Goal: Information Seeking & Learning: Learn about a topic

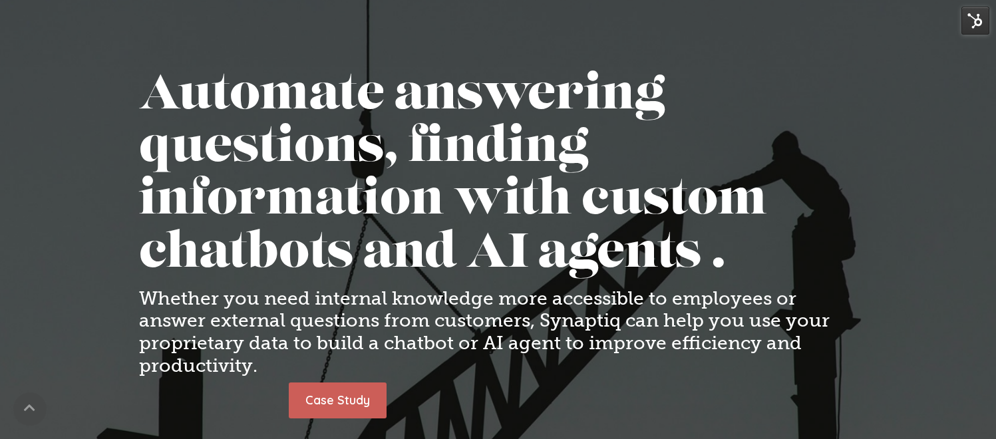
scroll to position [110, 0]
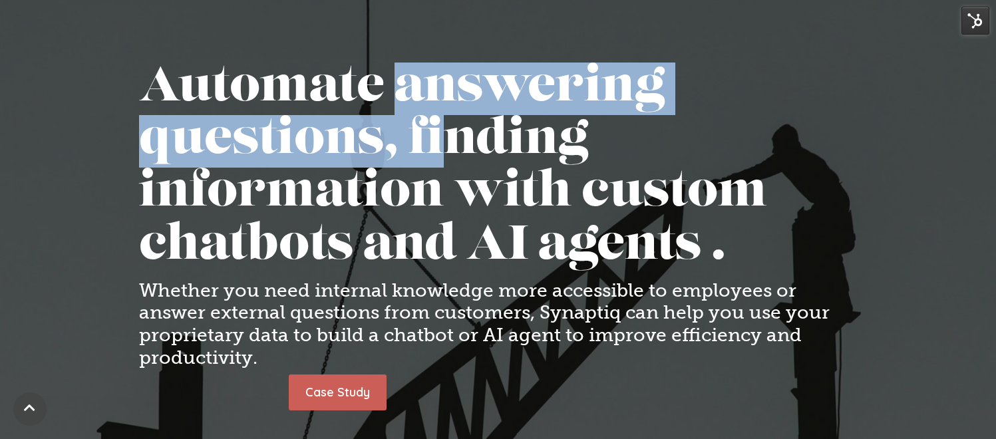
drag, startPoint x: 398, startPoint y: 88, endPoint x: 459, endPoint y: 165, distance: 98.1
click at [459, 165] on h1 "Automate answering questions, finding information with custom chatbots and AI a…" at bounding box center [498, 168] width 719 height 211
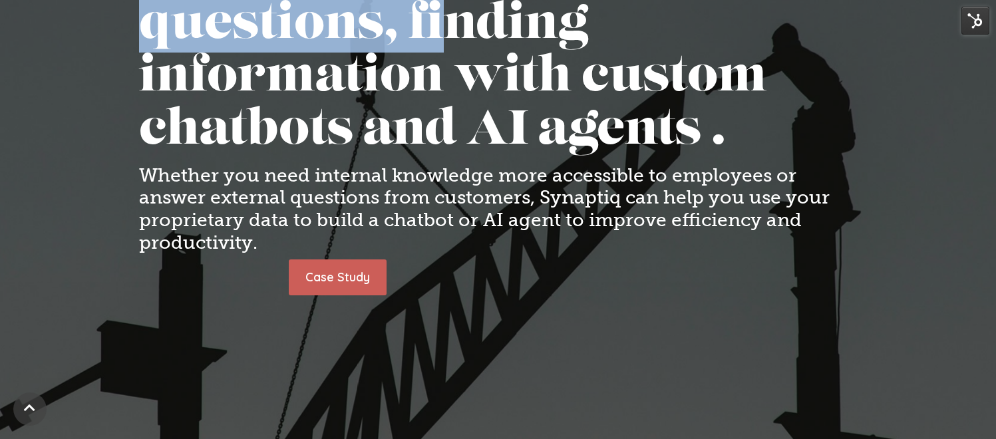
scroll to position [223, 0]
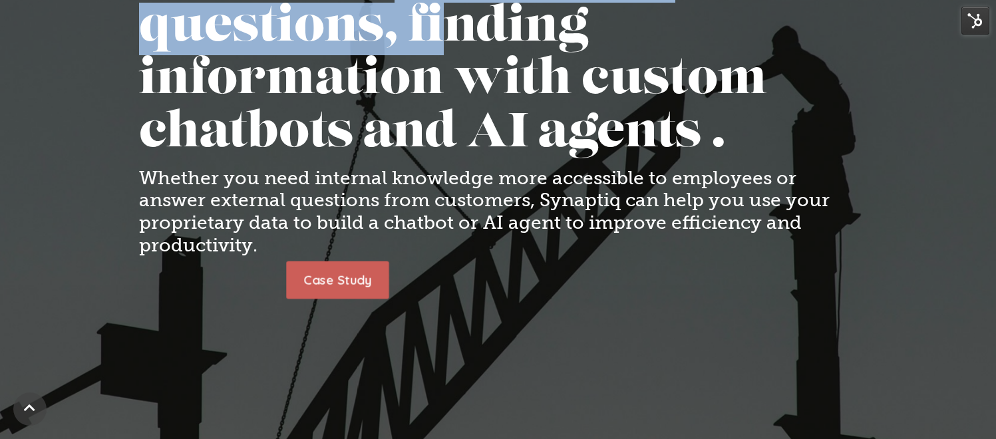
click at [343, 284] on link "Case Study" at bounding box center [337, 280] width 103 height 37
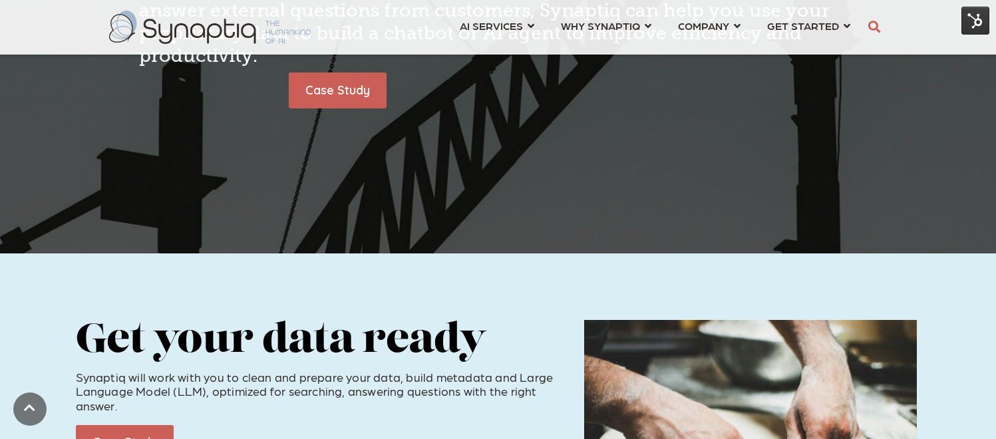
scroll to position [428, 0]
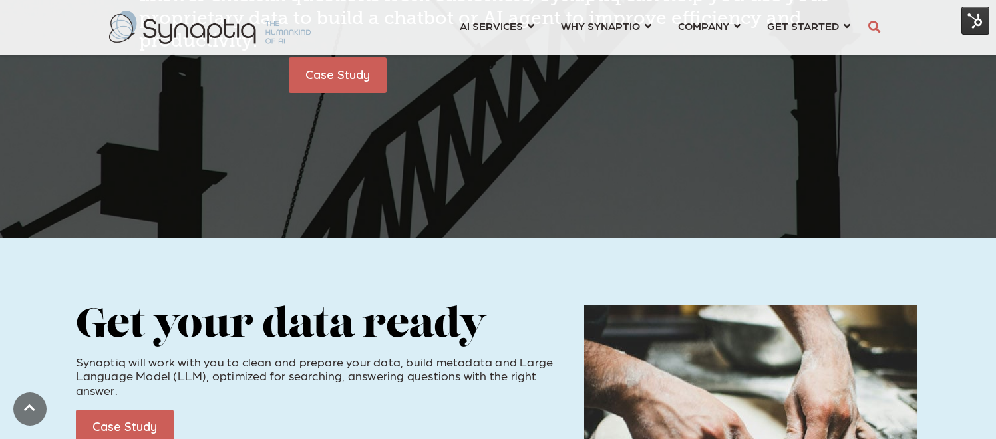
type input "**"
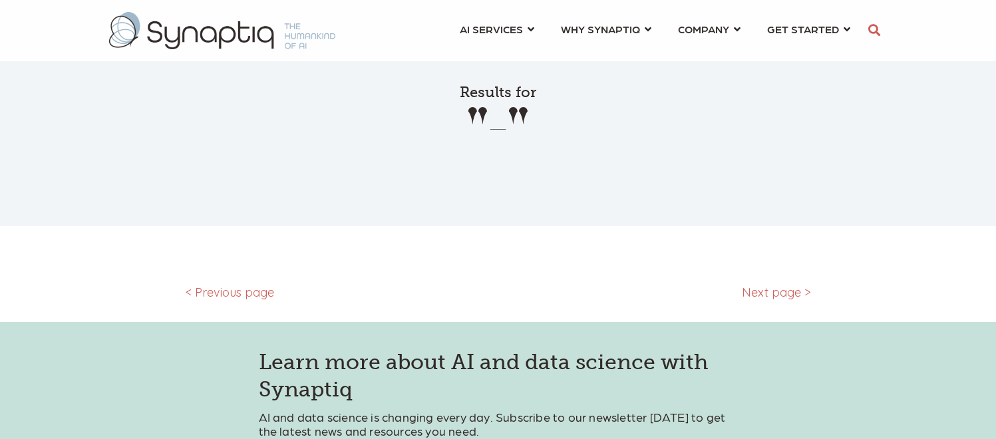
scroll to position [0, 6]
type input "*"
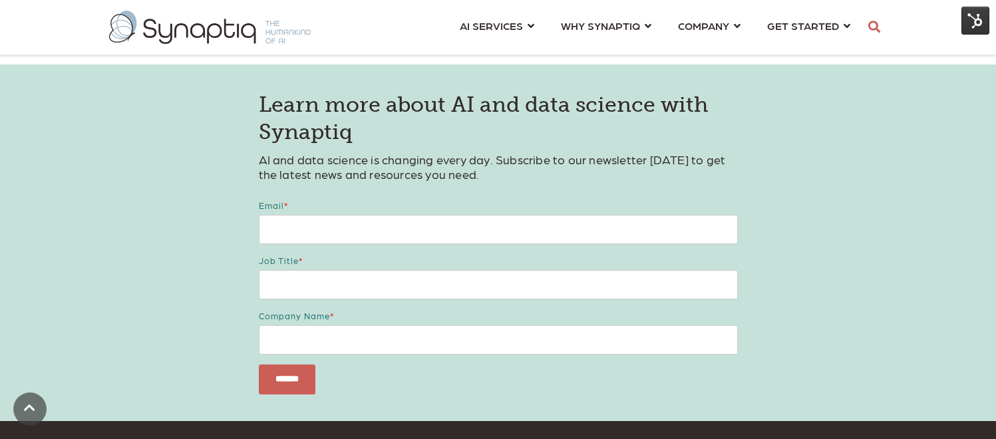
scroll to position [0, 0]
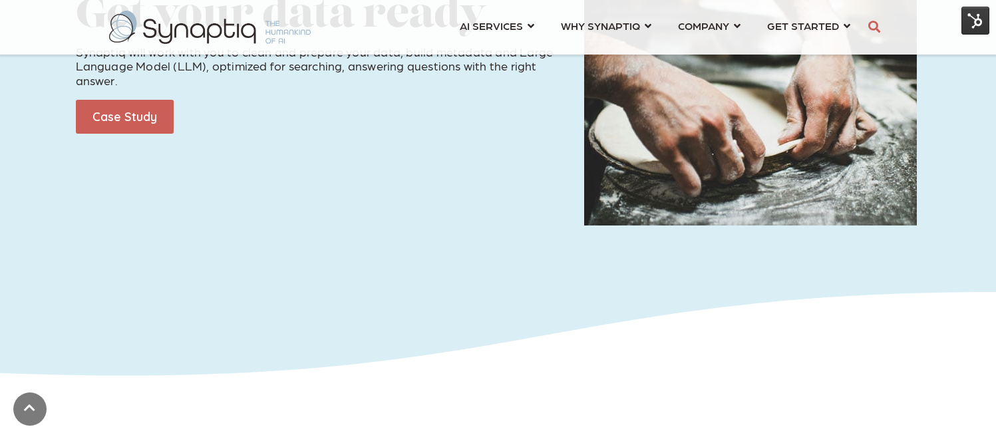
scroll to position [736, 0]
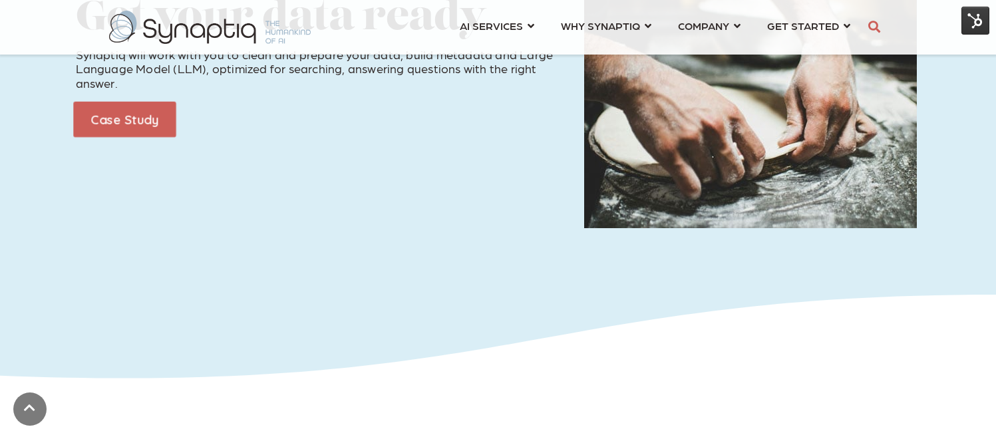
click at [136, 122] on link "Case Study" at bounding box center [124, 119] width 103 height 36
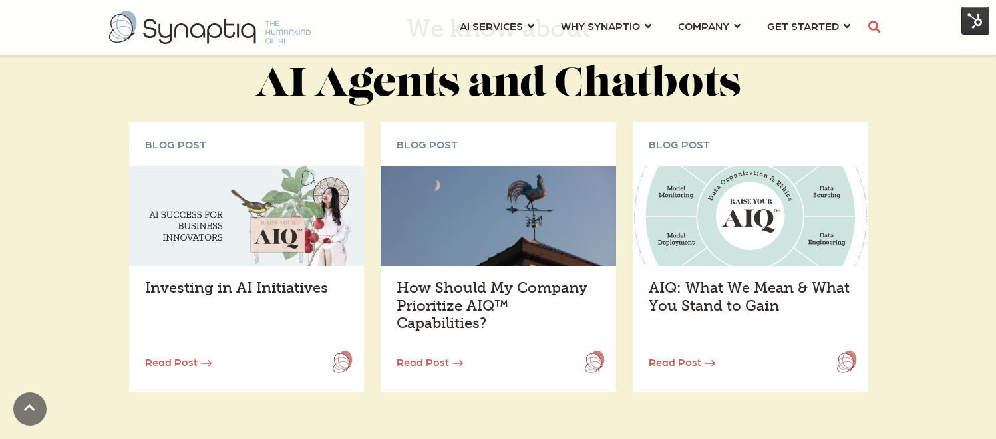
scroll to position [2073, 0]
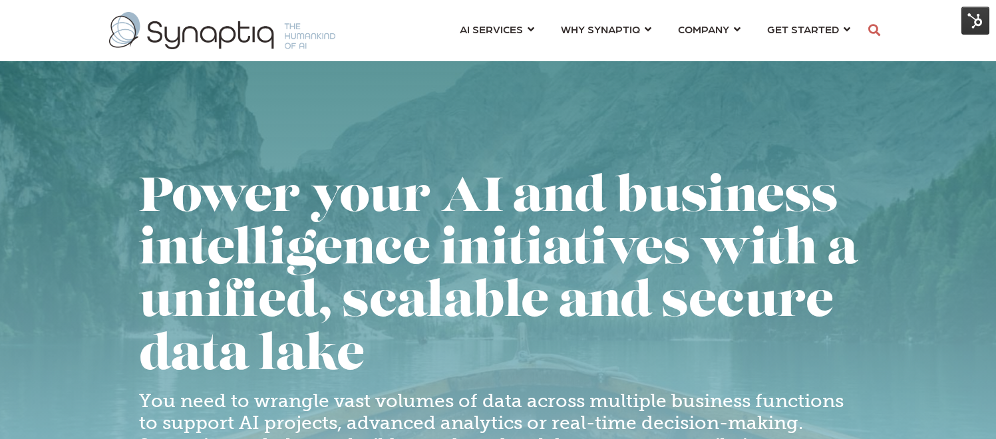
scroll to position [137, 0]
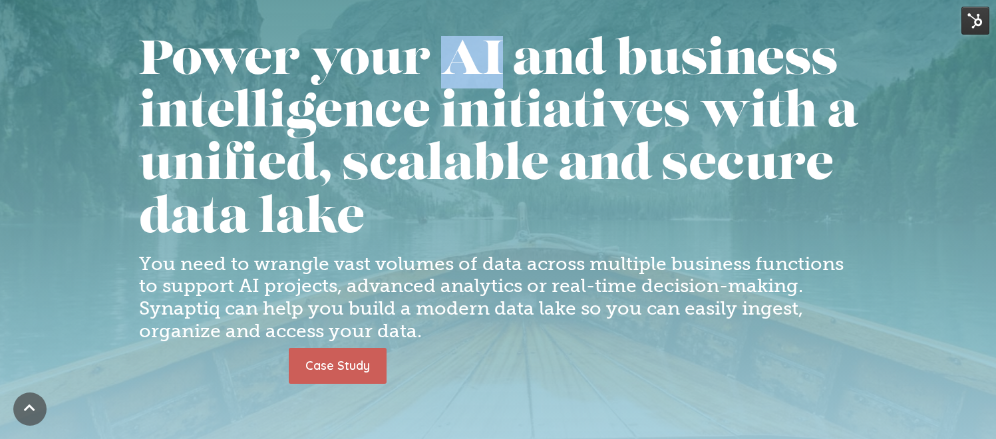
drag, startPoint x: 429, startPoint y: 2, endPoint x: 446, endPoint y: 50, distance: 50.7
click at [863, 229] on div "Power your AI and business intelligence initiatives with a unified, scalable an…" at bounding box center [498, 216] width 739 height 360
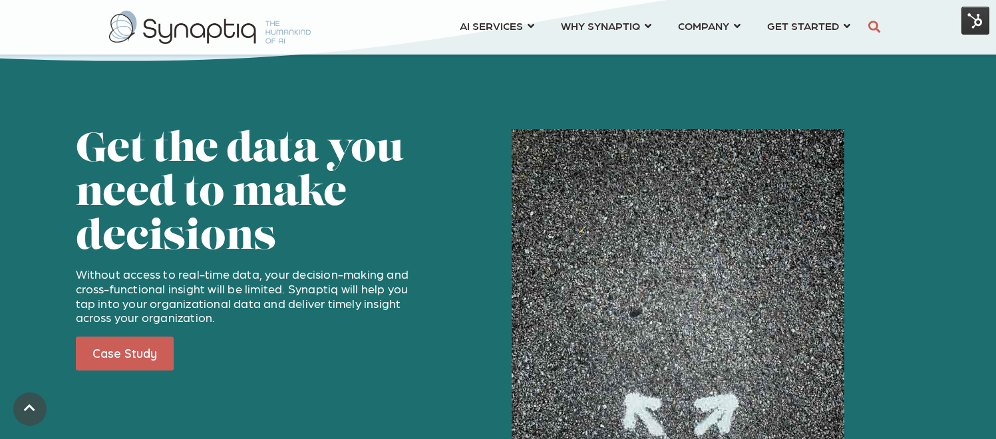
scroll to position [1649, 0]
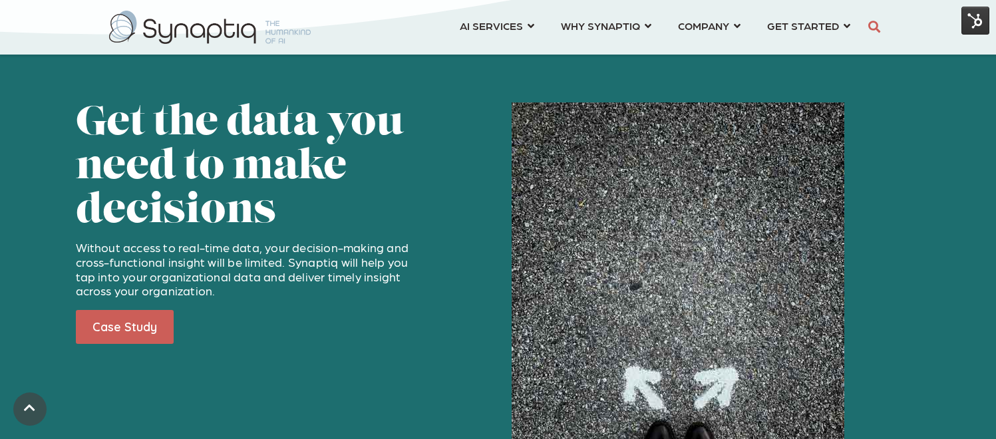
click at [415, 355] on div "Get the data you need to make decisions Without access to real-time data, your …" at bounding box center [246, 325] width 361 height 444
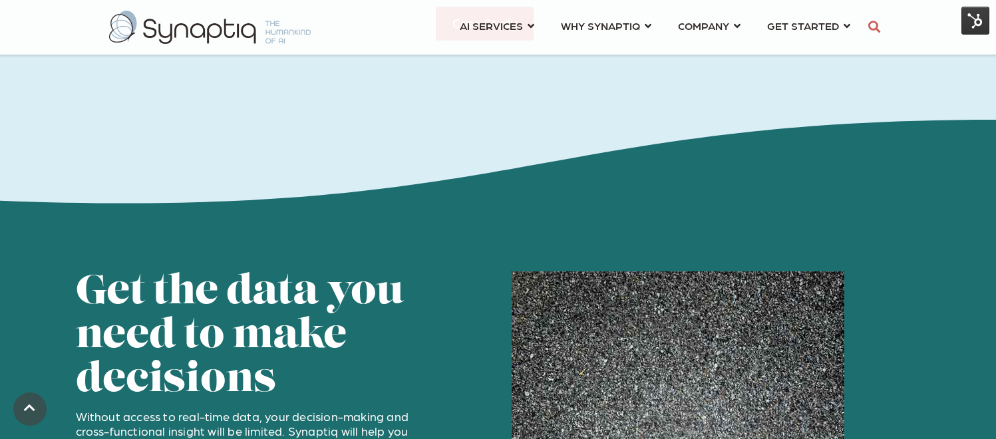
scroll to position [1462, 0]
